Goal: Information Seeking & Learning: Check status

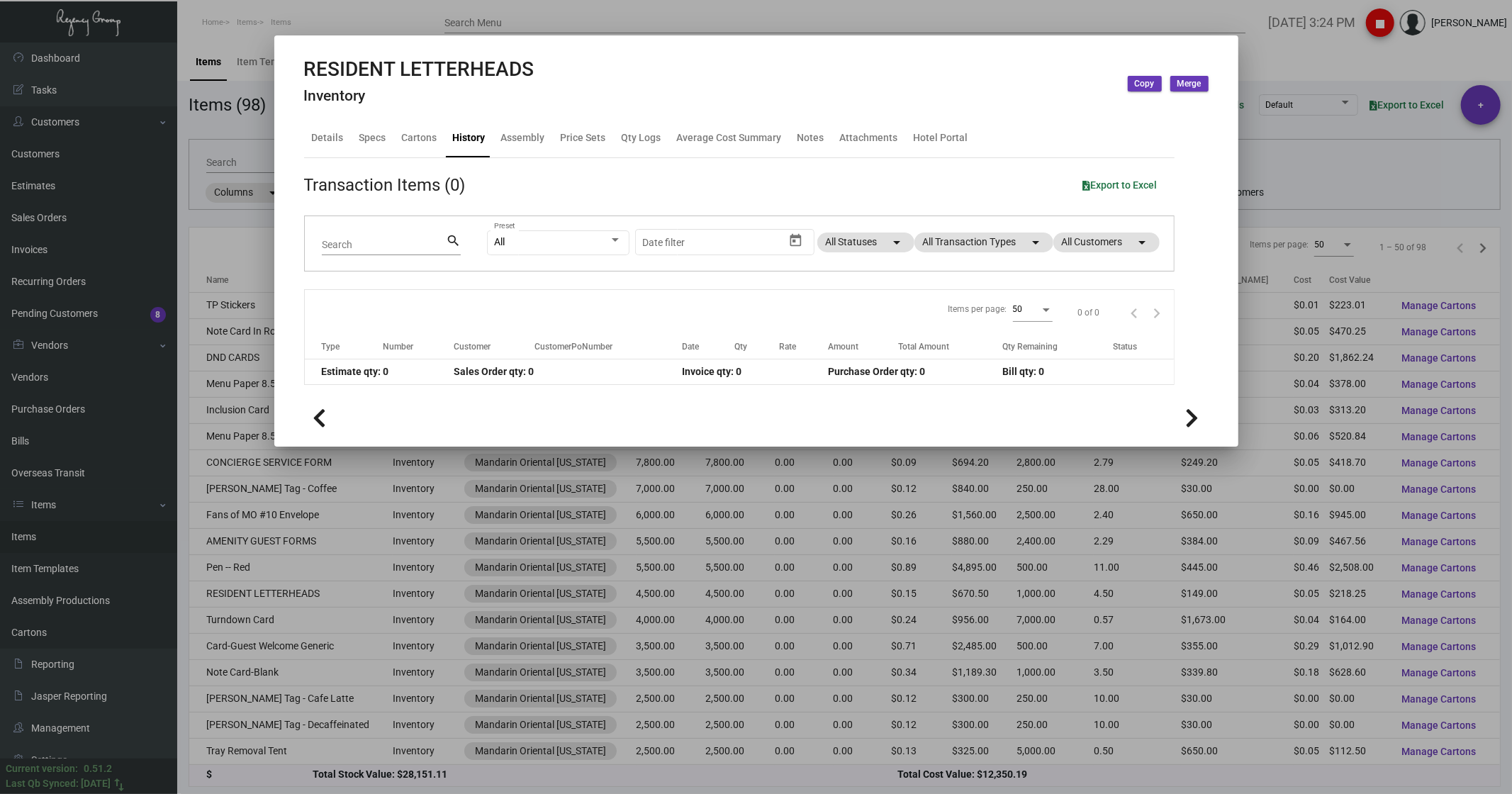
scroll to position [78, 0]
click at [535, 18] on div at bounding box center [756, 397] width 1512 height 794
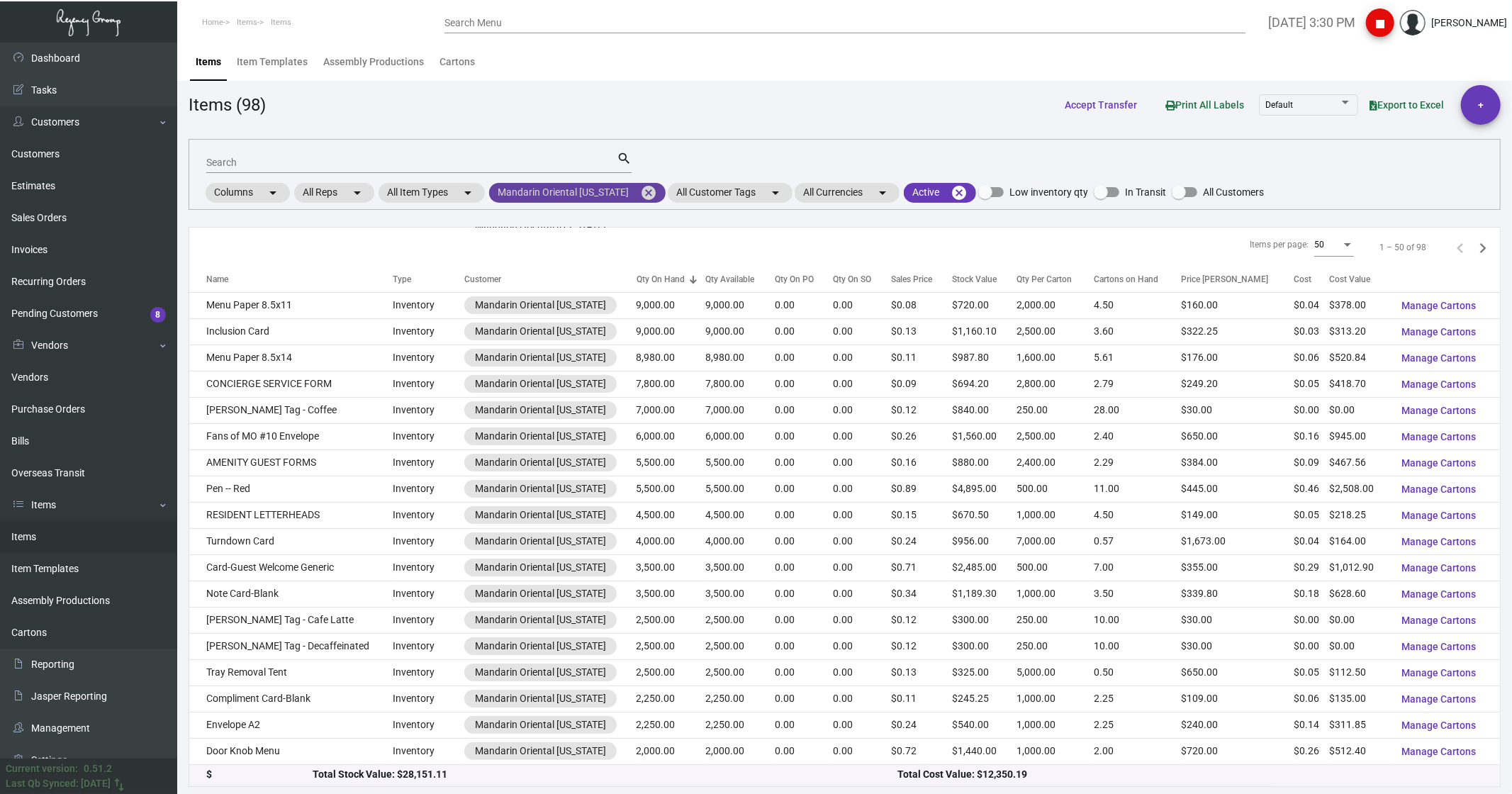
click at [643, 193] on mat-icon "cancel" at bounding box center [648, 192] width 17 height 17
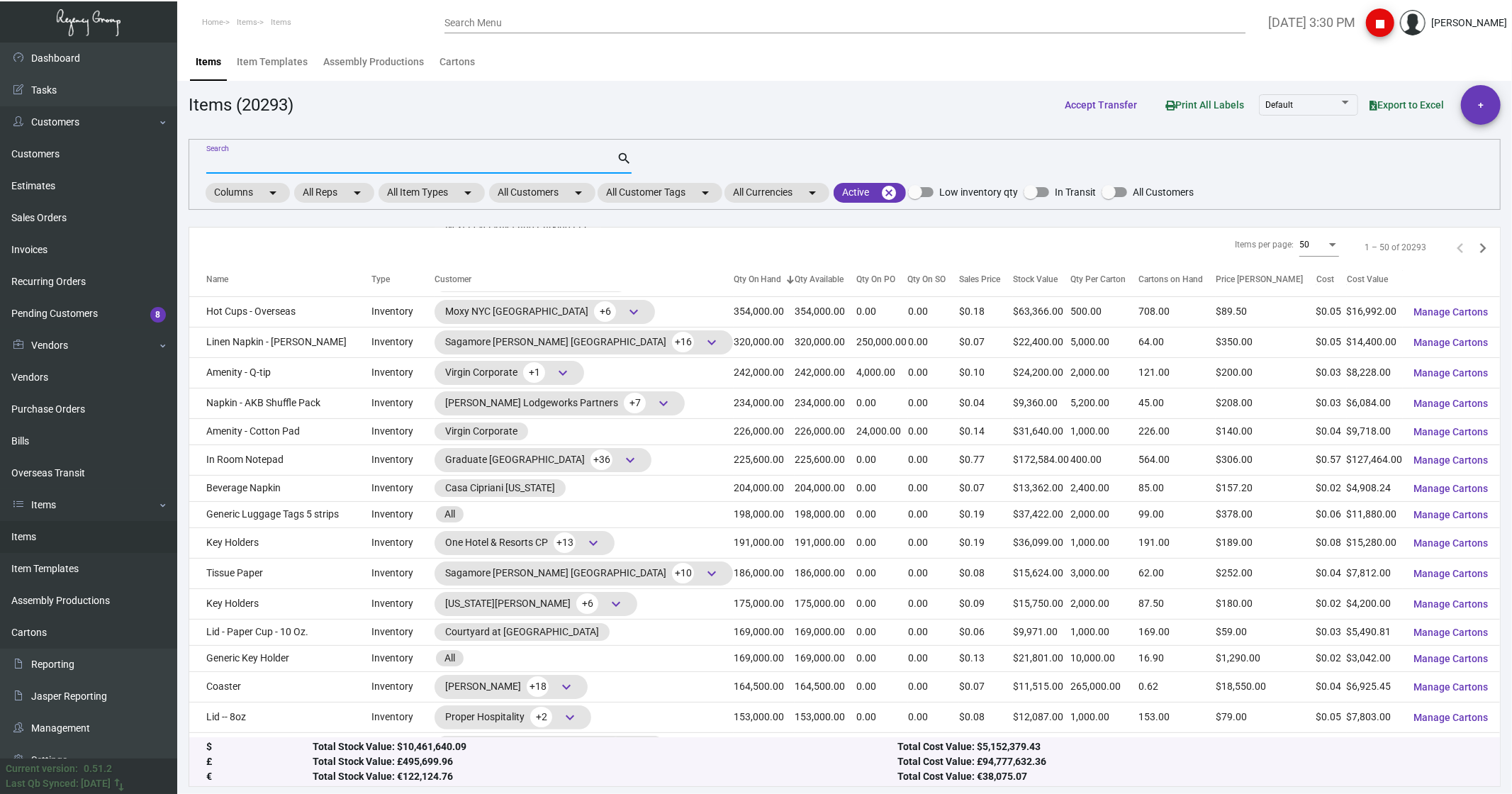
click at [219, 158] on input "Search" at bounding box center [411, 163] width 410 height 12
type input "generic slipper"
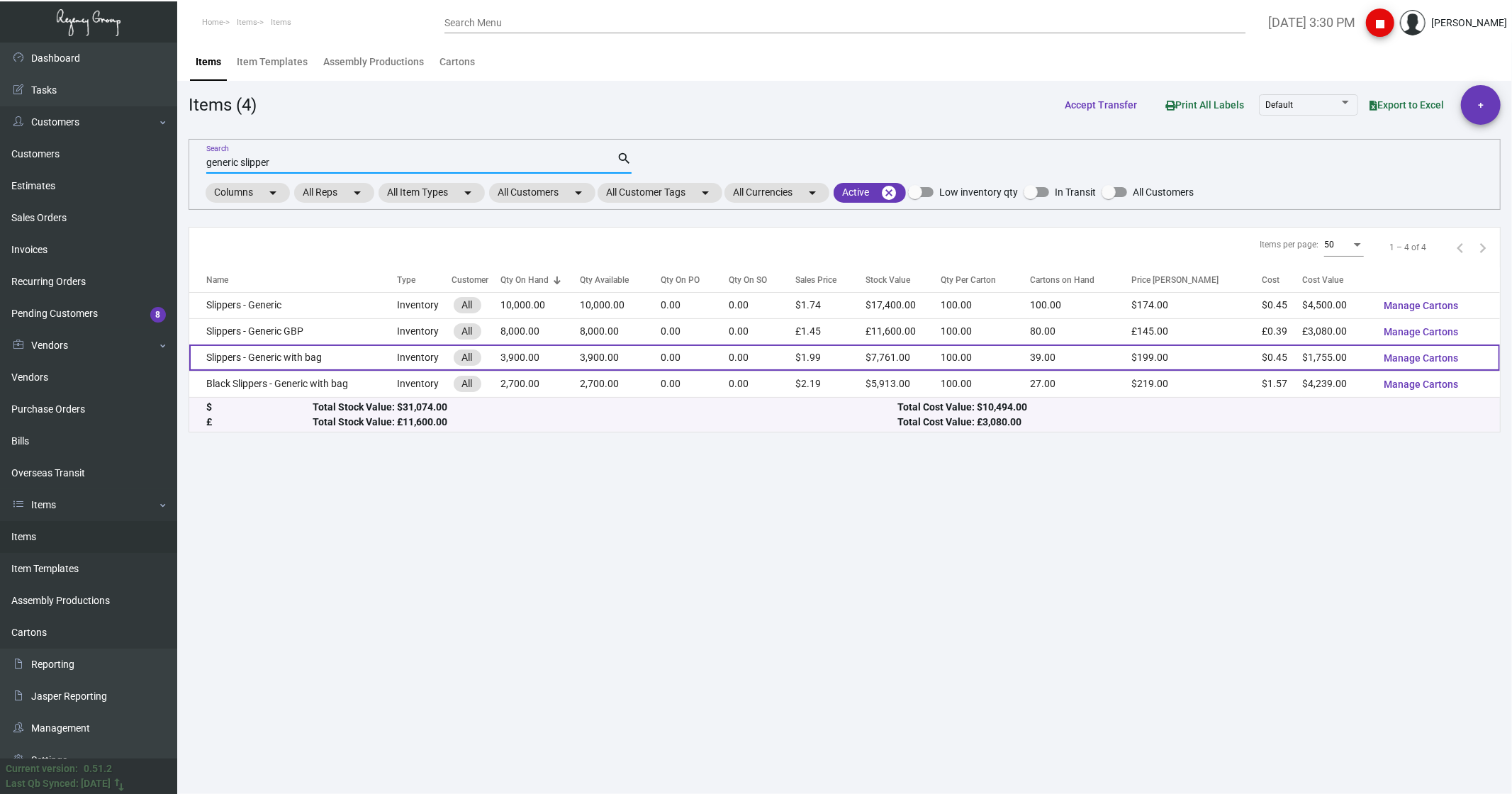
click at [241, 355] on td "Slippers - Generic with bag" at bounding box center [293, 357] width 208 height 26
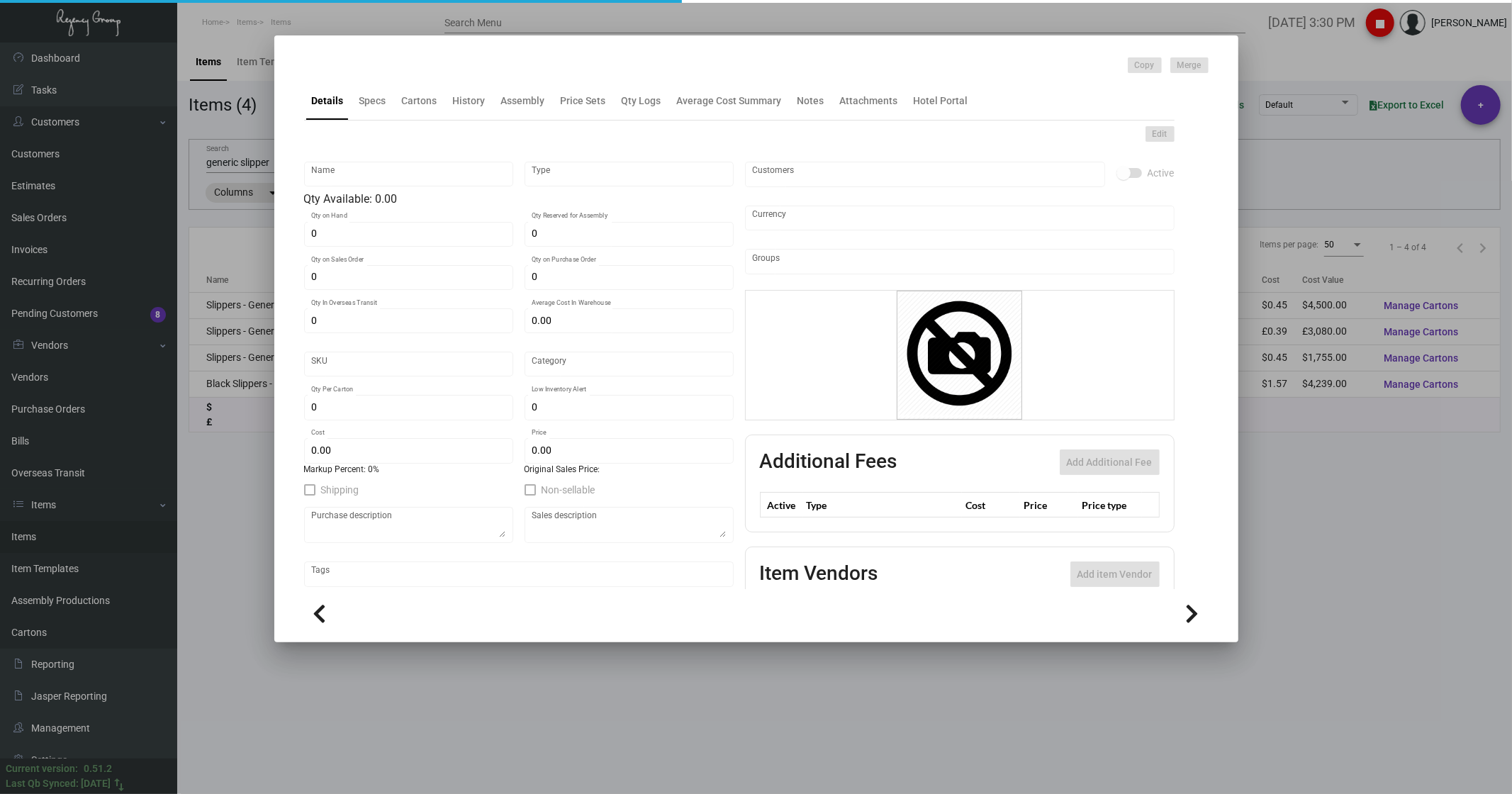
type input "Slippers - Generic with bag"
type input "Inventory"
type input "3,900"
type input "$ 0.45"
type input "Standard"
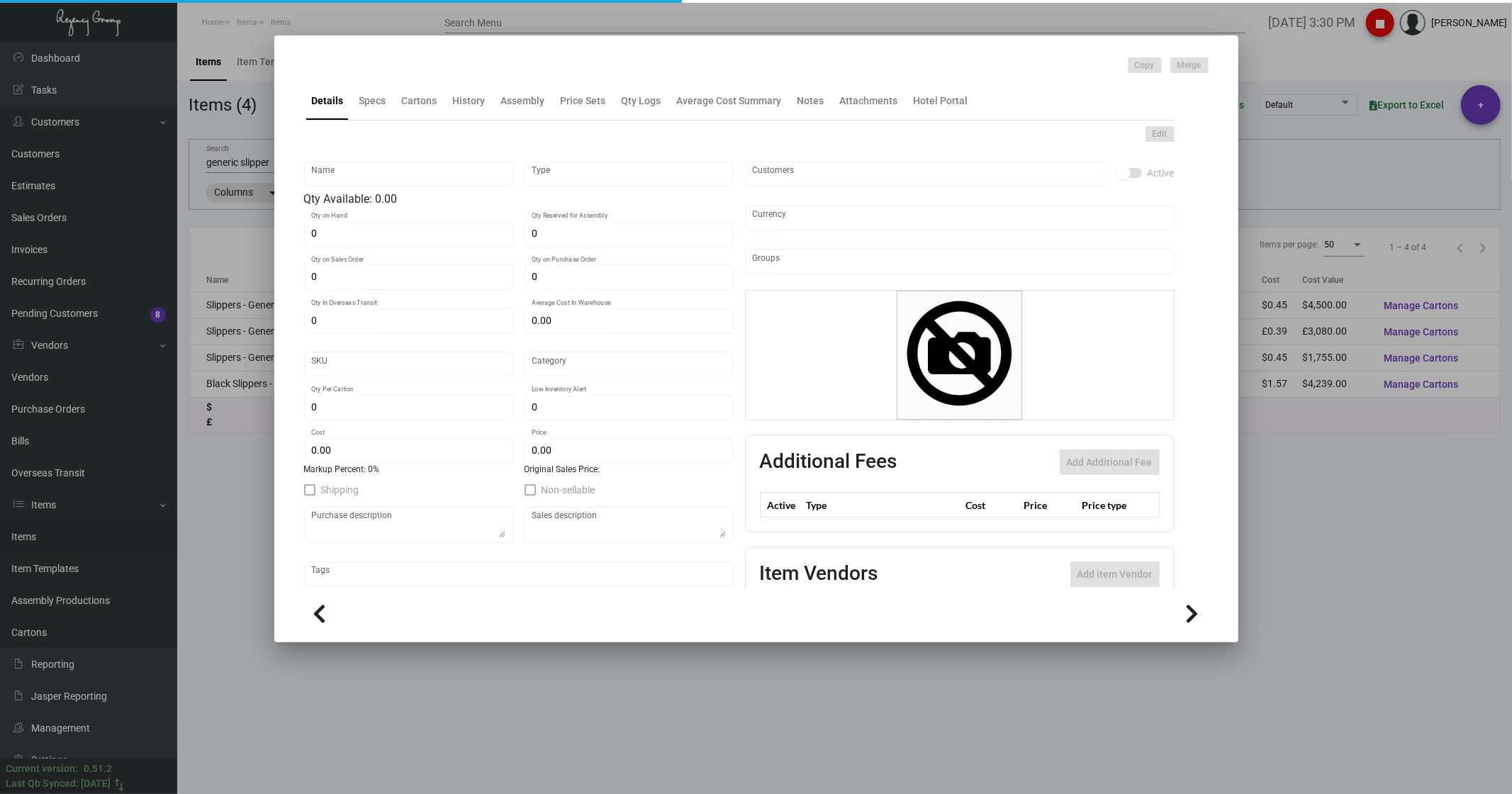
type input "100"
type input "2,500"
type input "$ 0.45"
type input "$ 1.99"
type textarea "Slippers: standard size slipper (29cm), white comfort cushion material, closed …"
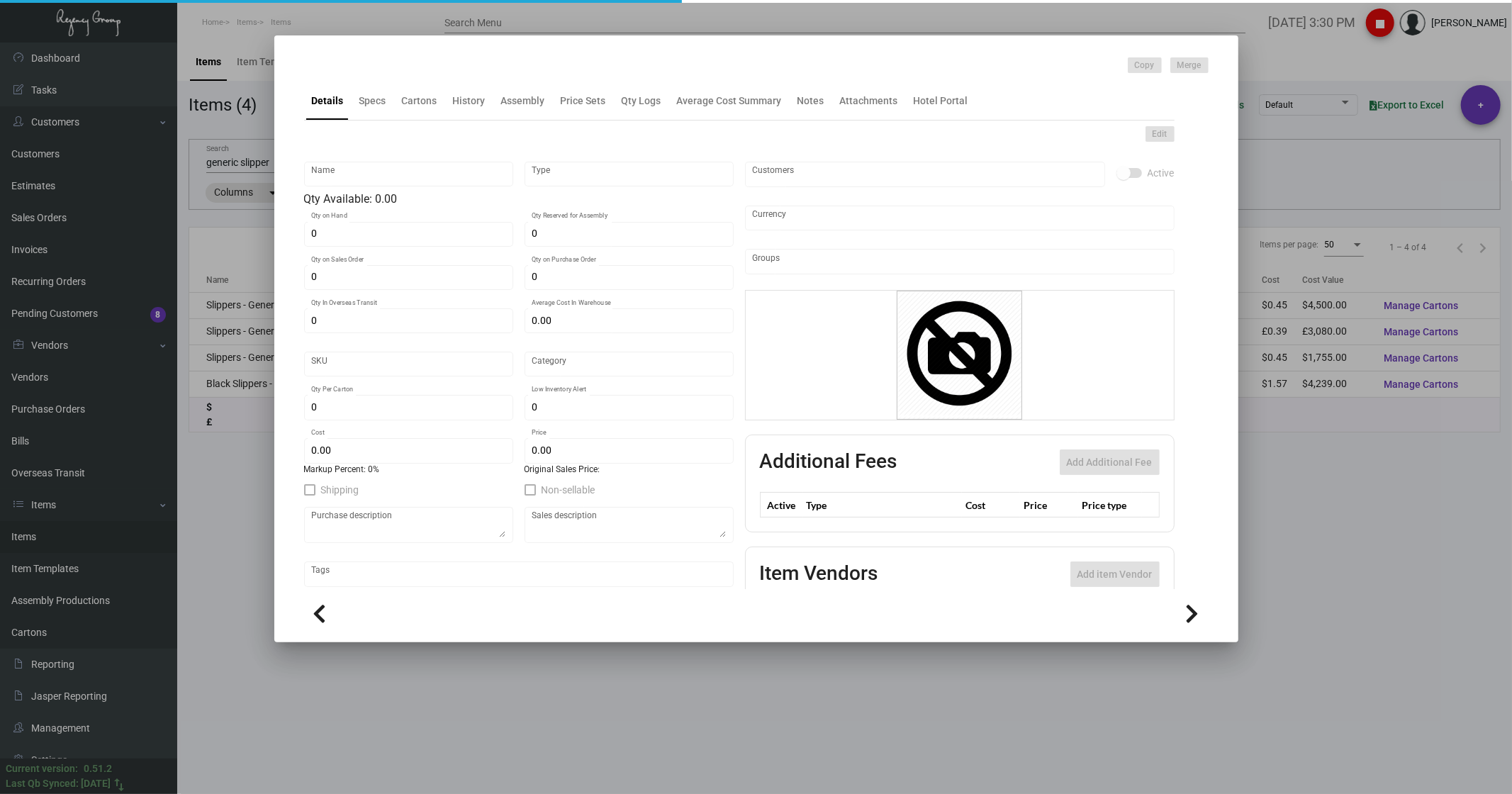
type textarea "Slippers: standard size slipper (29cm), white comfort cushion material, closed …"
checkbox input "true"
type input "United States Dollar $"
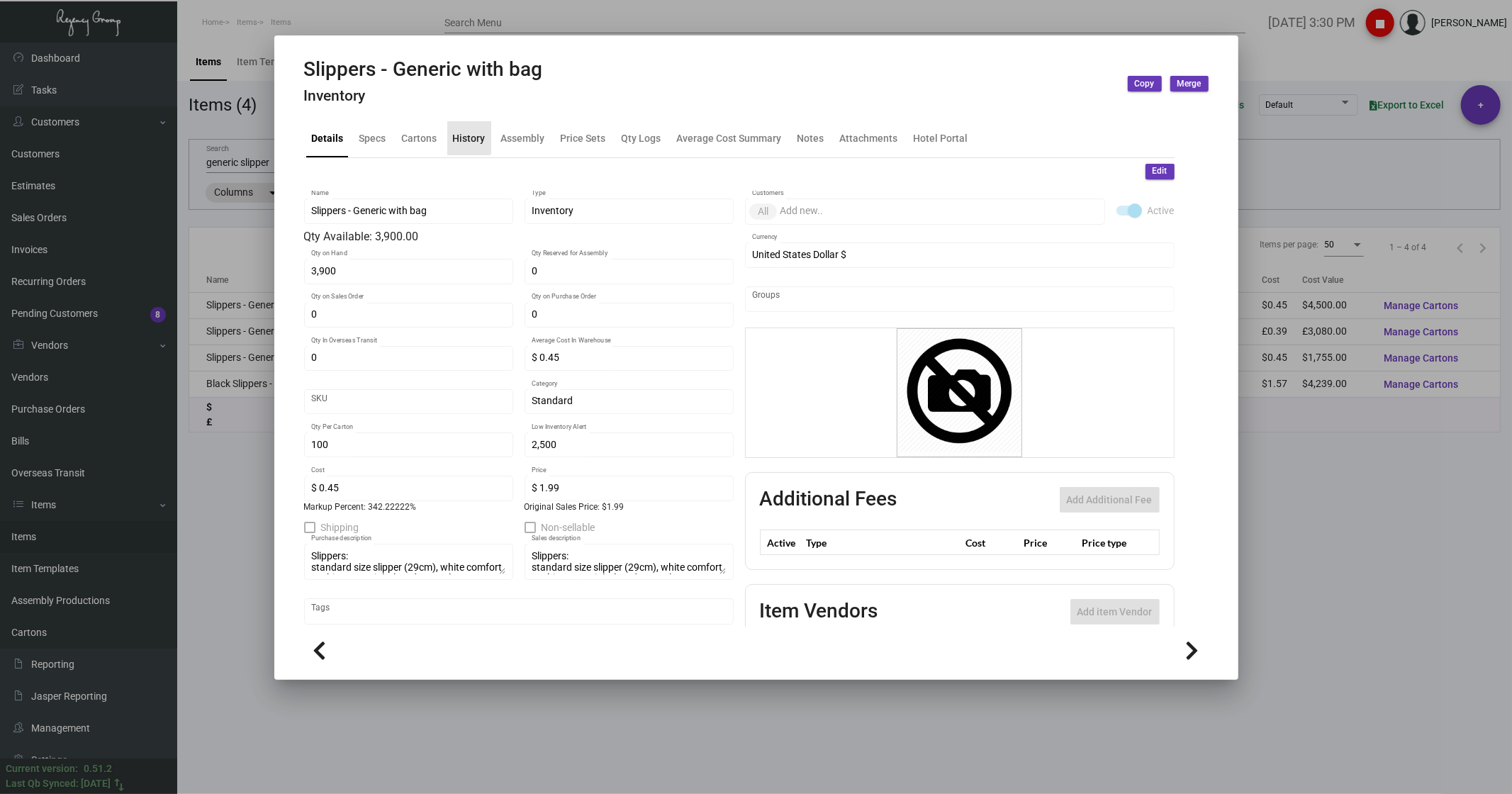
click at [464, 137] on div "History" at bounding box center [469, 137] width 32 height 15
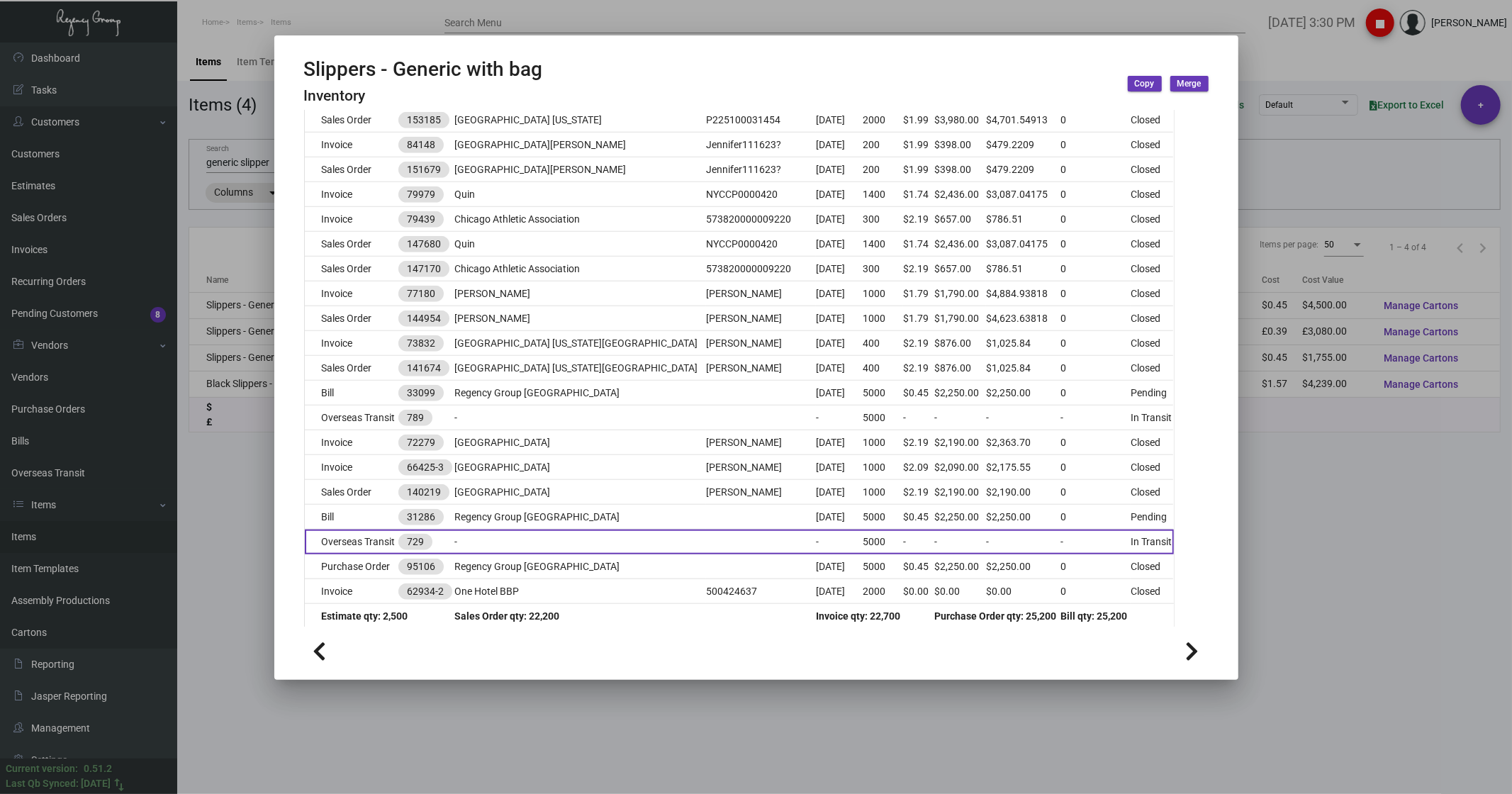
scroll to position [1007, 0]
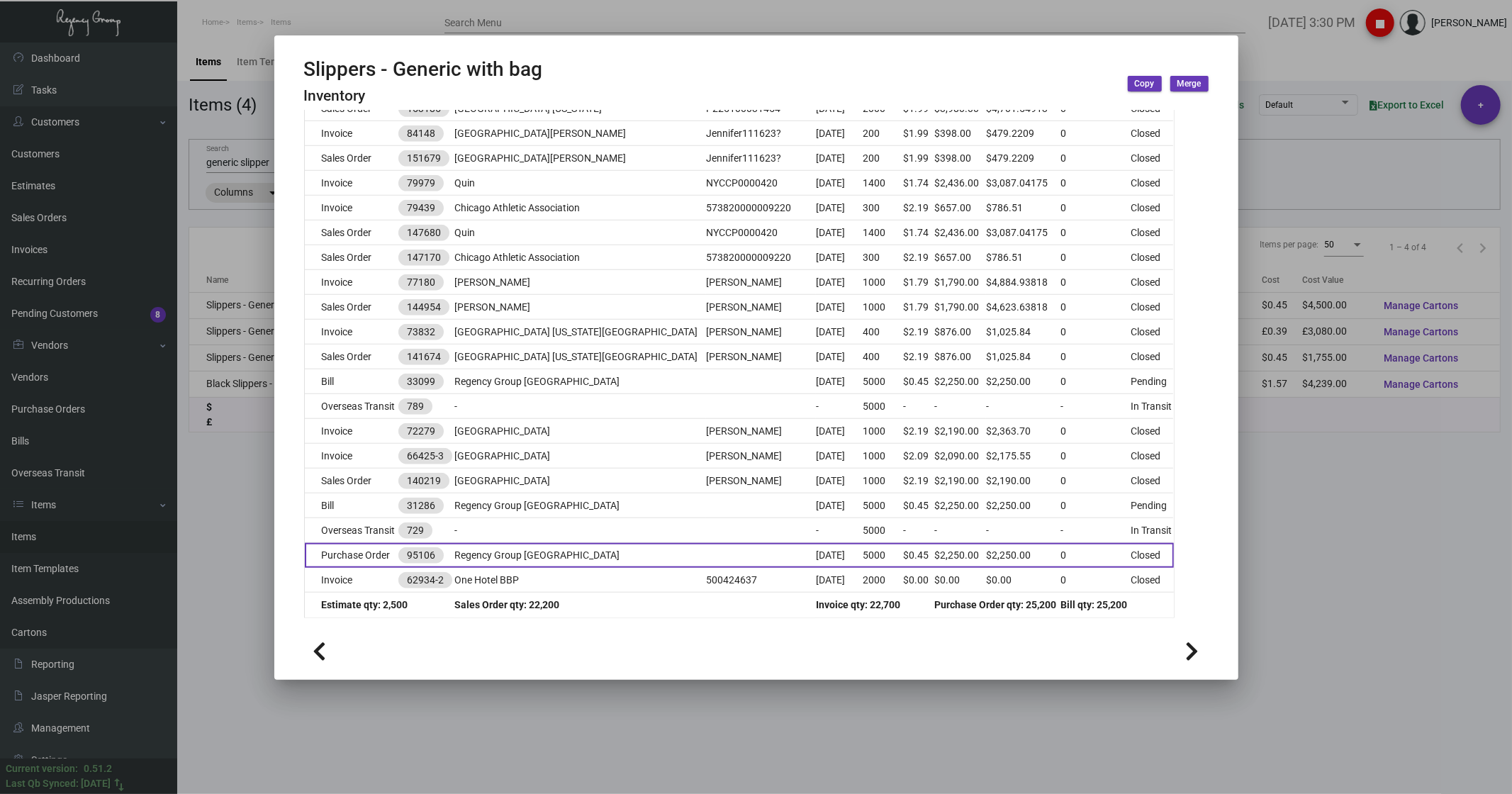
click at [354, 547] on td "Purchase Order" at bounding box center [352, 555] width 94 height 24
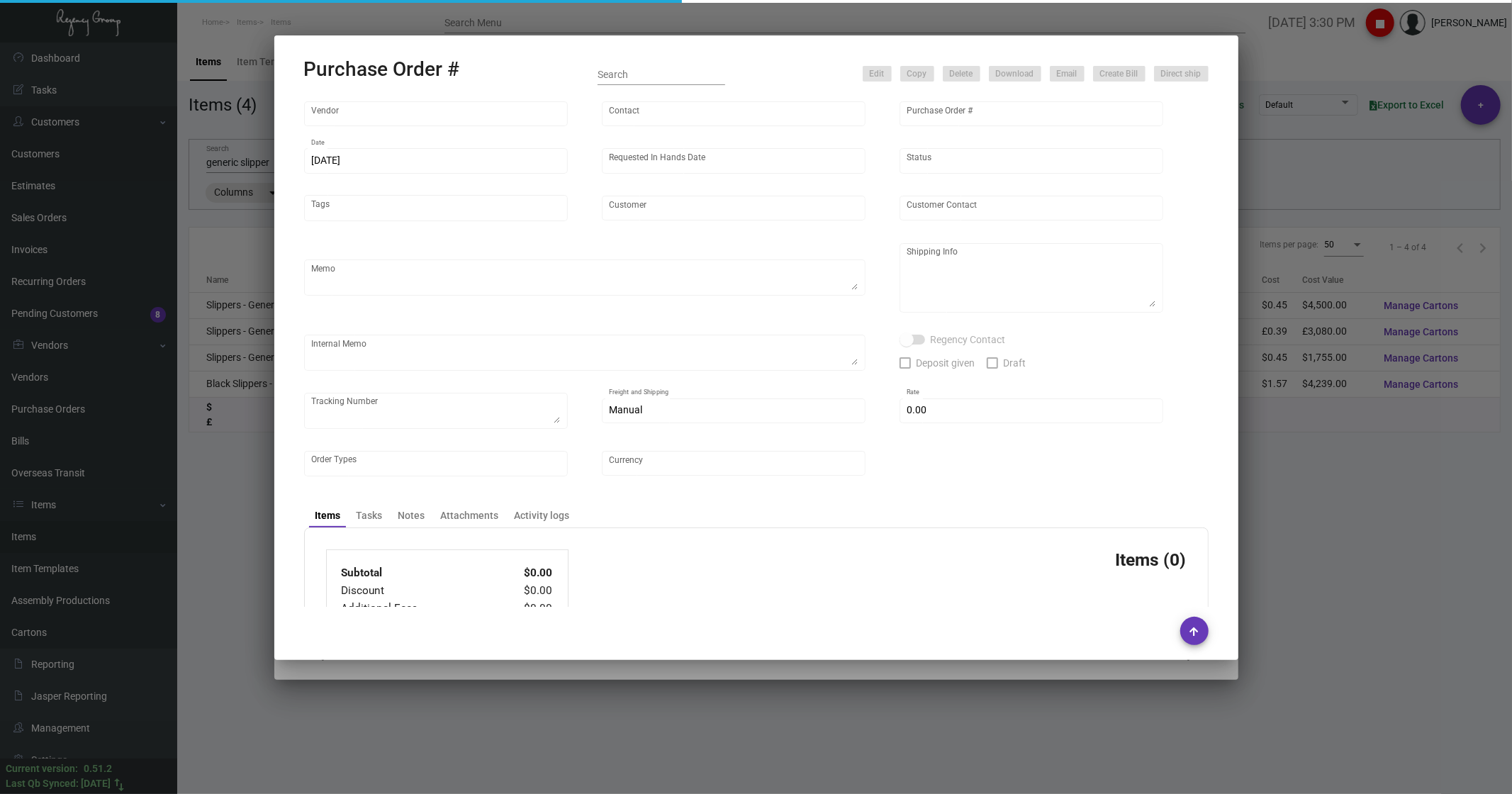
type input "Hangzhou [PERSON_NAME] Leisure Product Co. LTD"
type input "[PERSON_NAME]"
type input "95106"
type input "[DATE]"
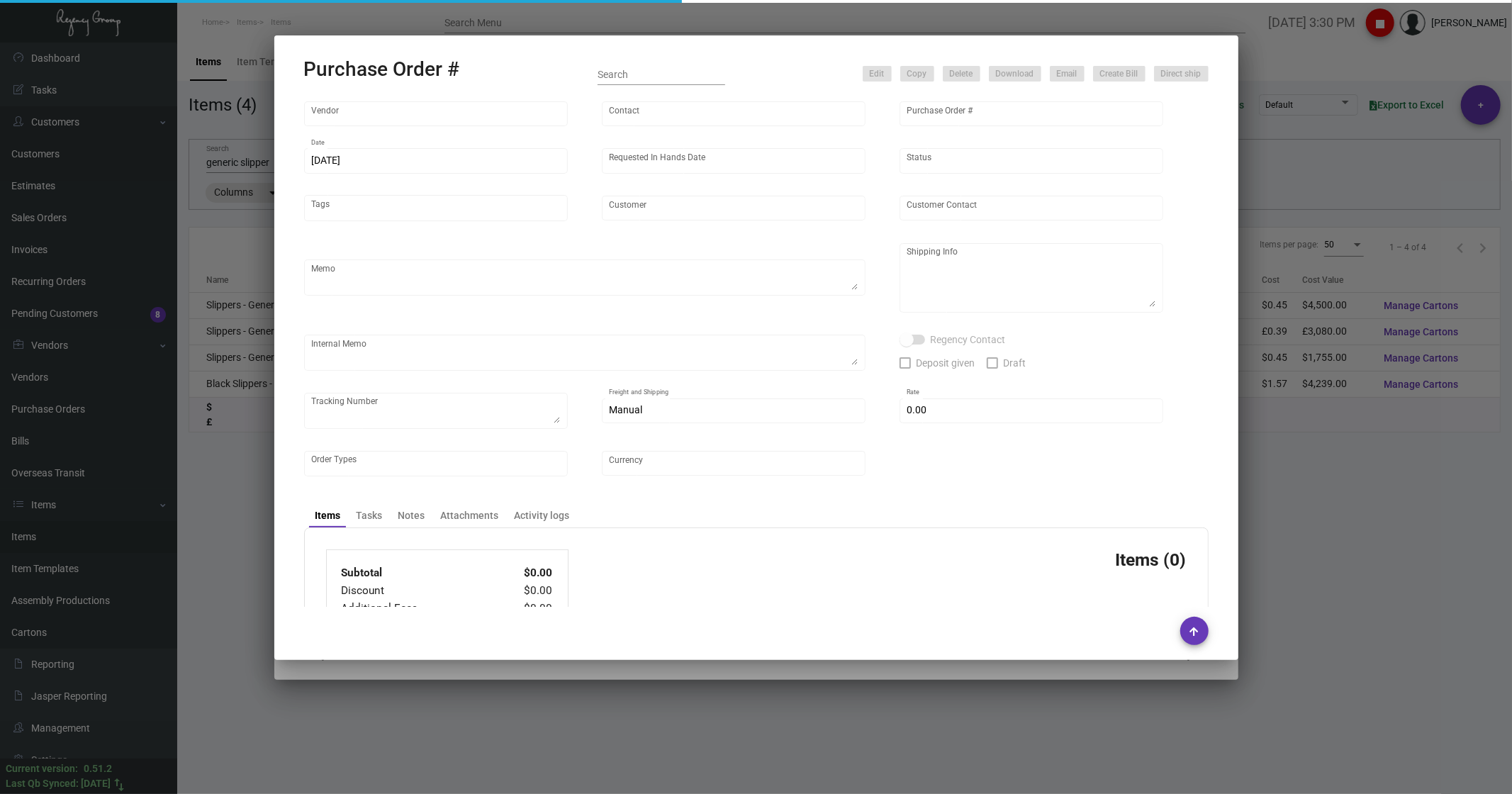
type input "Regency Group [GEOGRAPHIC_DATA]"
type textarea "Regency Group NJ - [PERSON_NAME] [STREET_ADDRESS]"
checkbox input "true"
type input "$ 0.00"
type input "United States Dollar $"
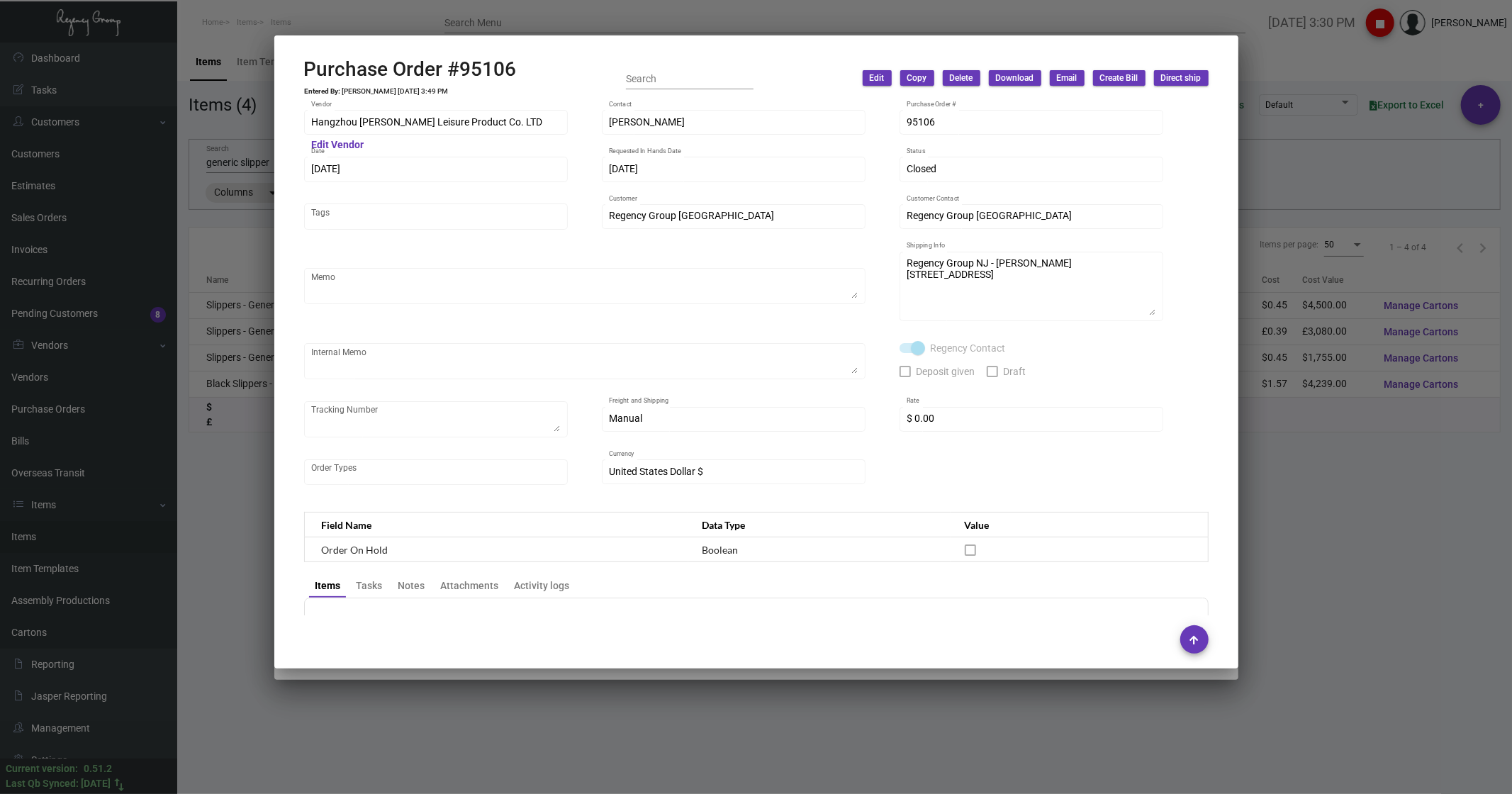
click at [381, 66] on h2 "Purchase Order #95106" at bounding box center [410, 70] width 213 height 24
drag, startPoint x: 351, startPoint y: 37, endPoint x: 355, endPoint y: 63, distance: 26.3
click at [351, 37] on icon at bounding box center [348, 34] width 13 height 15
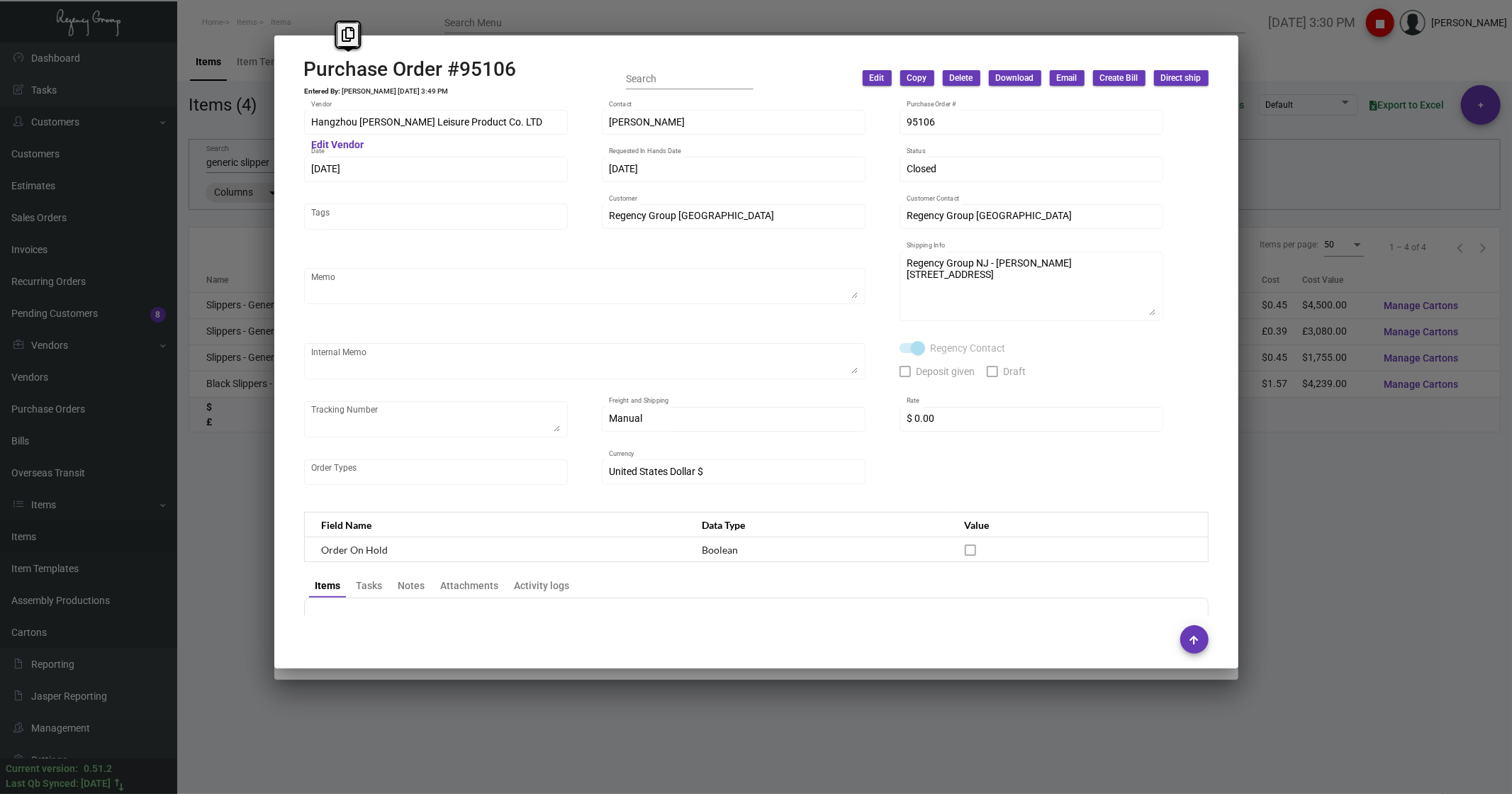
copy h2 "Purchase"
drag, startPoint x: 520, startPoint y: 62, endPoint x: 305, endPoint y: 78, distance: 215.6
click at [305, 78] on div "Purchase Order #95106 Entered By: [PERSON_NAME] [DATE] 3:49 PM Search Edit Copy…" at bounding box center [757, 78] width 905 height 42
copy h2 "Purchase Order #95106"
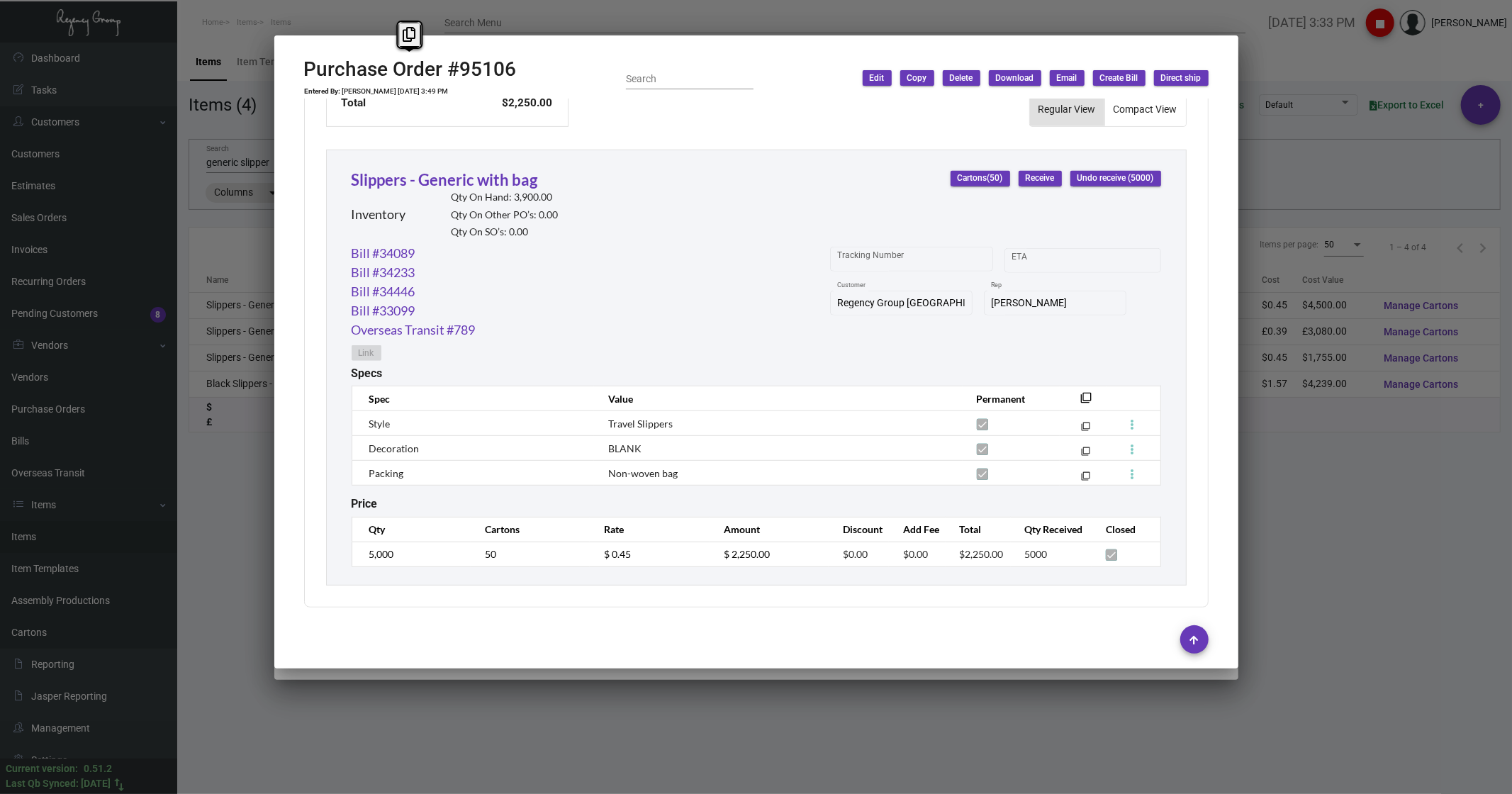
scroll to position [613, 0]
